Goal: Check status: Check status

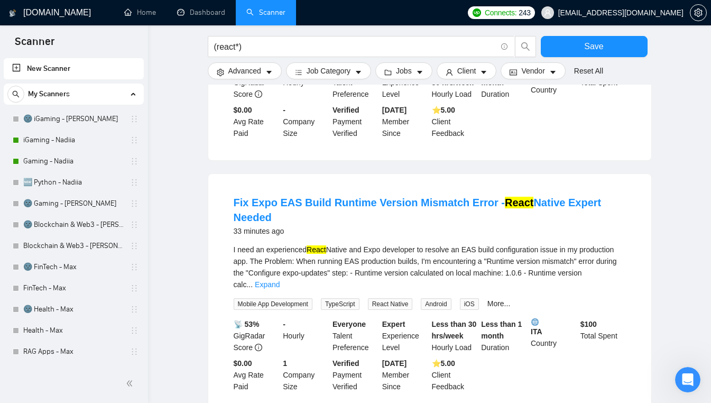
scroll to position [605, 0]
click at [199, 8] on link "Dashboard" at bounding box center [201, 12] width 48 height 9
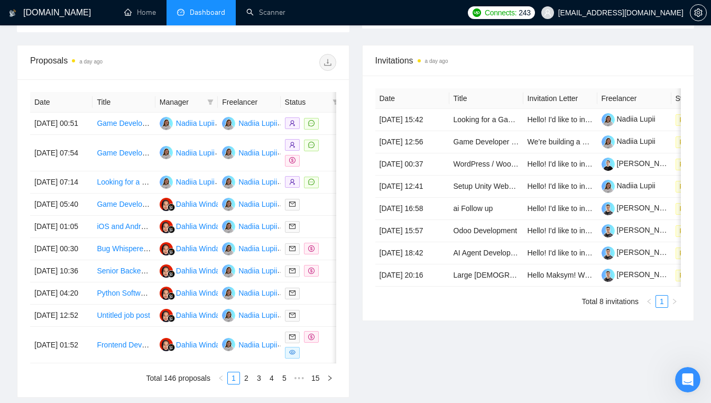
type input "[DATE]"
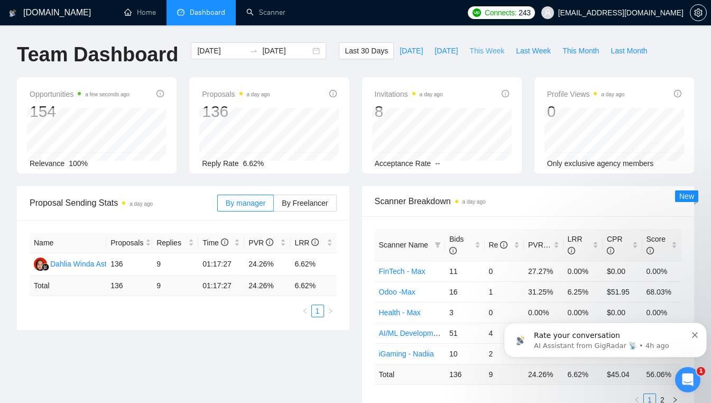
click at [477, 52] on span "This Week" at bounding box center [487, 51] width 35 height 12
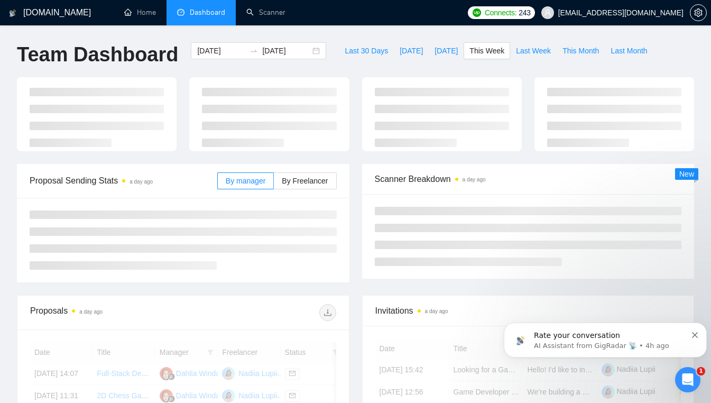
type input "[DATE]"
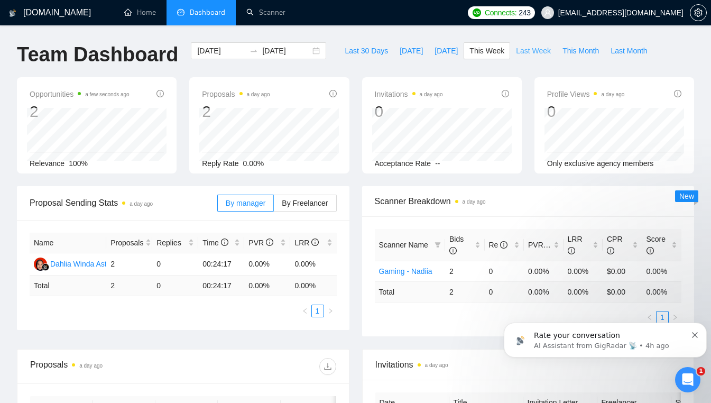
click at [529, 55] on span "Last Week" at bounding box center [533, 51] width 35 height 12
type input "[DATE]"
